Goal: Task Accomplishment & Management: Manage account settings

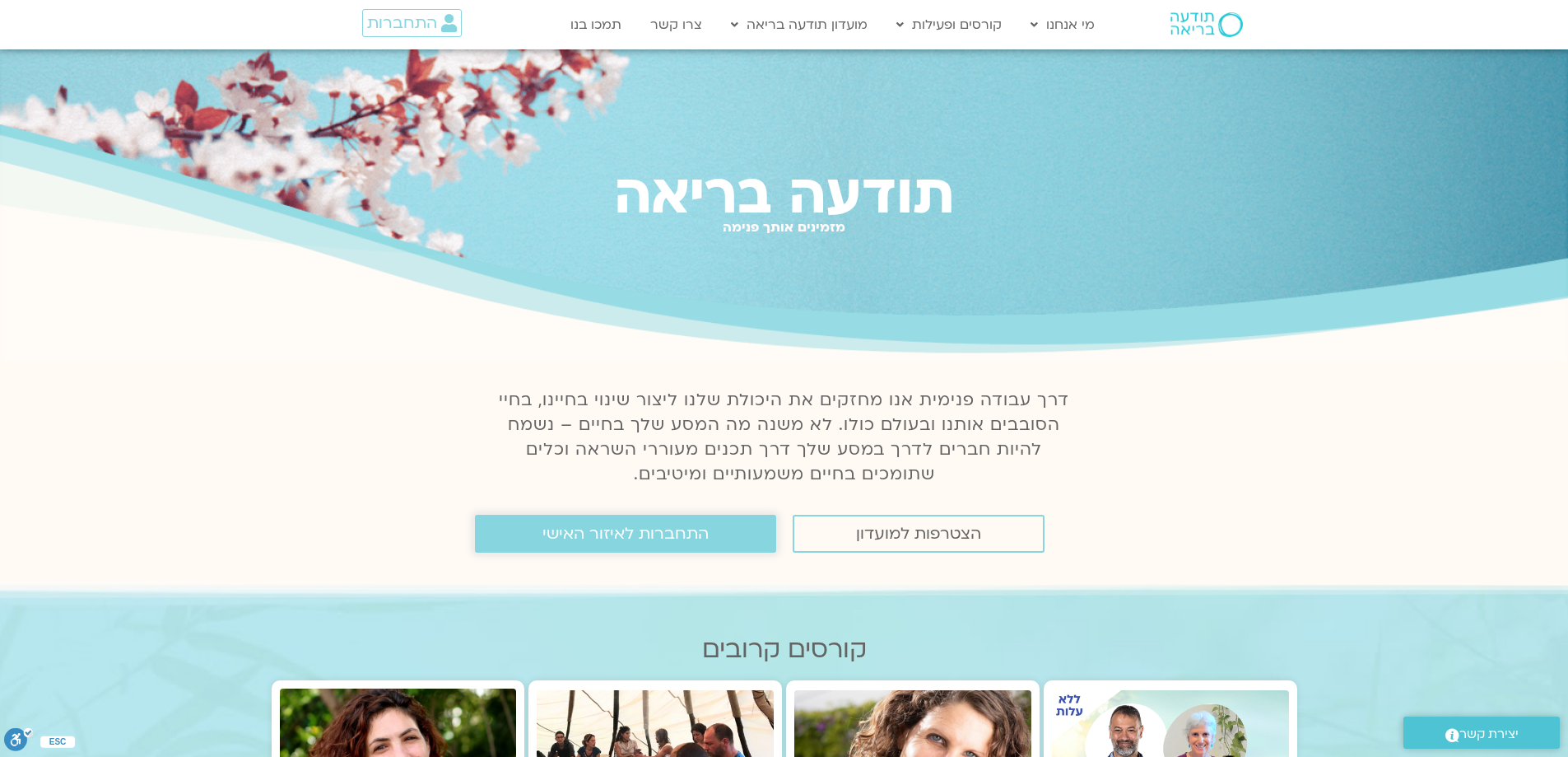
click at [690, 537] on span "התחברות לאיזור האישי" at bounding box center [625, 533] width 166 height 18
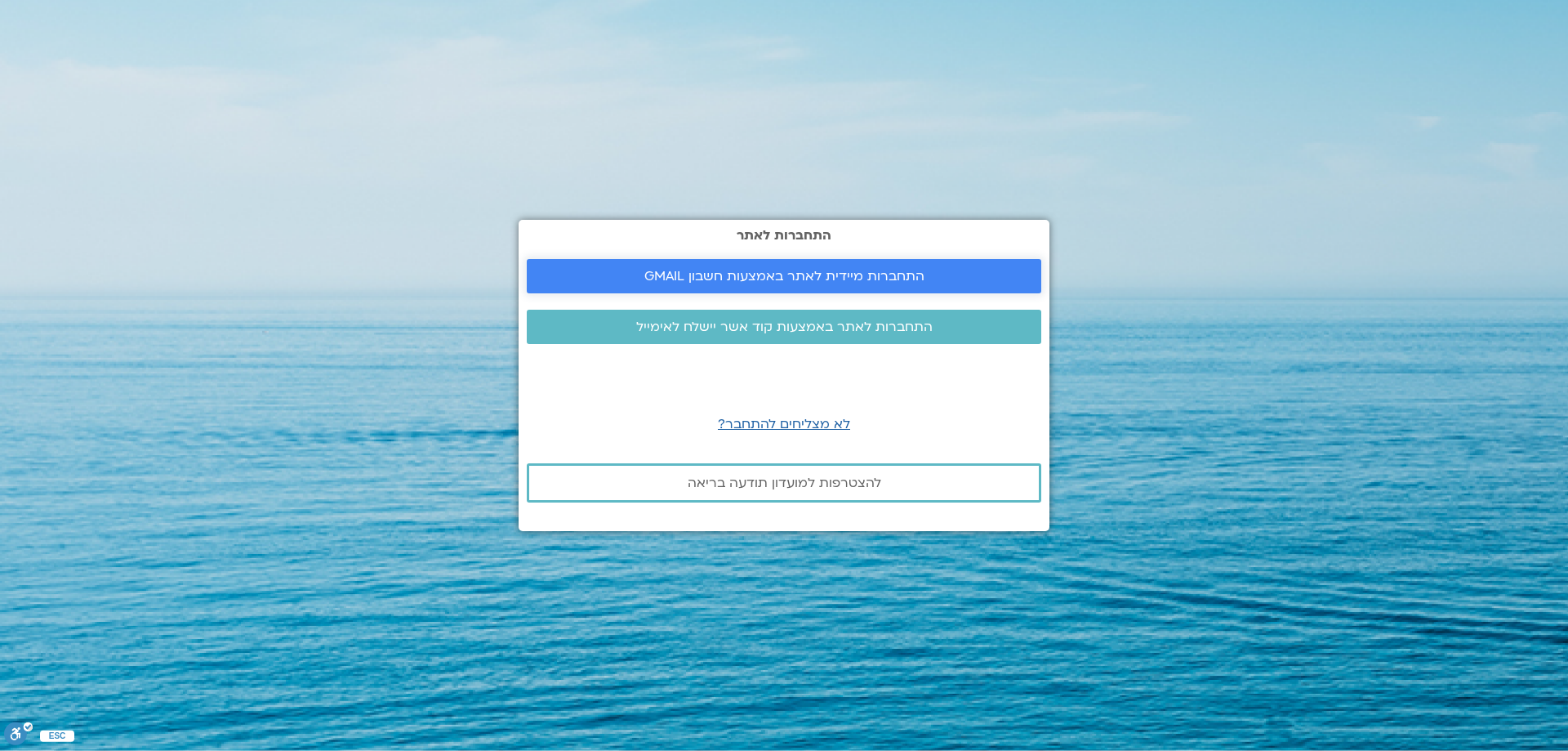
click at [816, 272] on span "התחברות מיידית לאתר באמצעות חשבון GMAIL" at bounding box center [784, 276] width 280 height 15
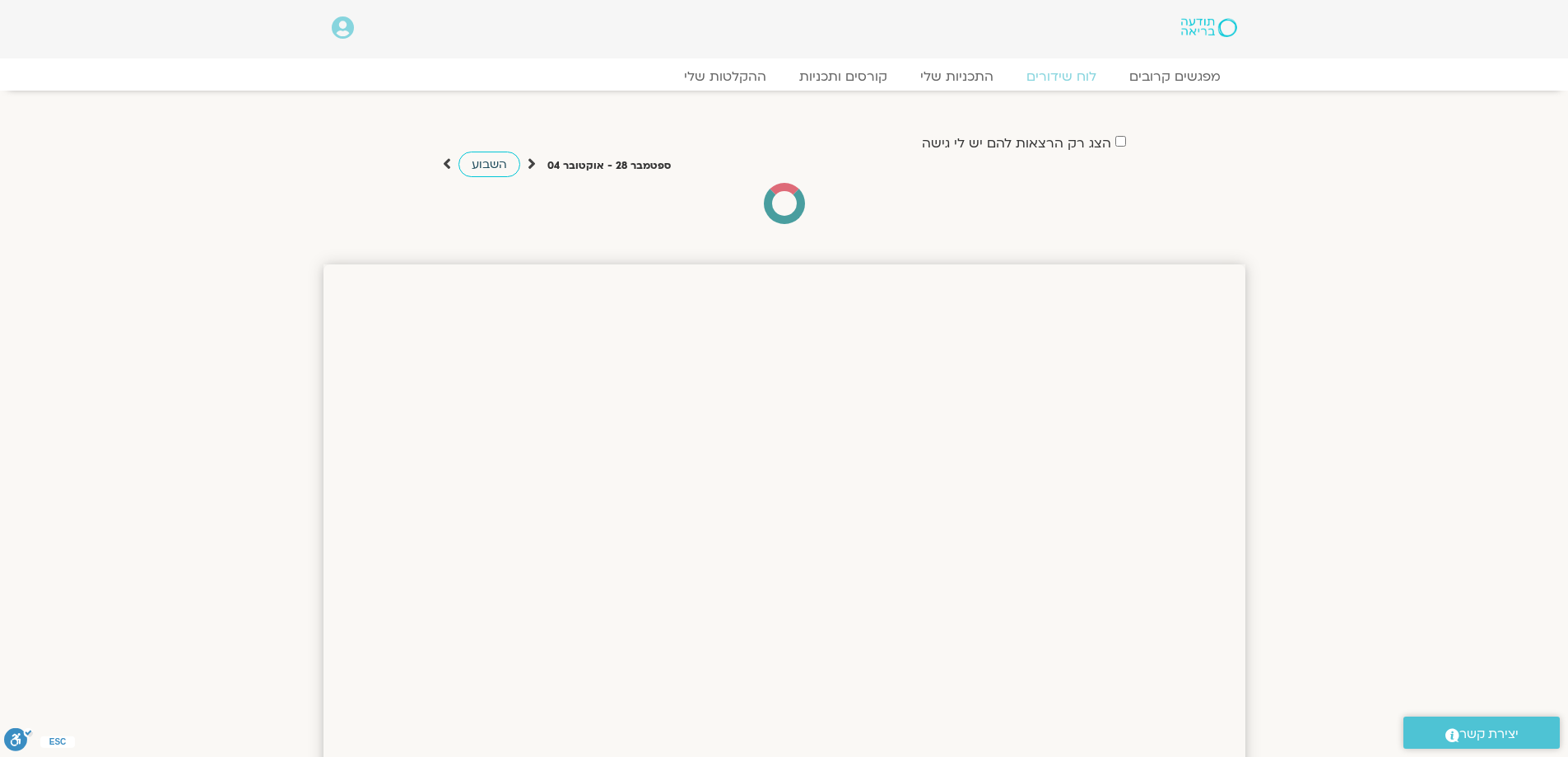
click at [479, 164] on span "השבוע" at bounding box center [490, 164] width 36 height 16
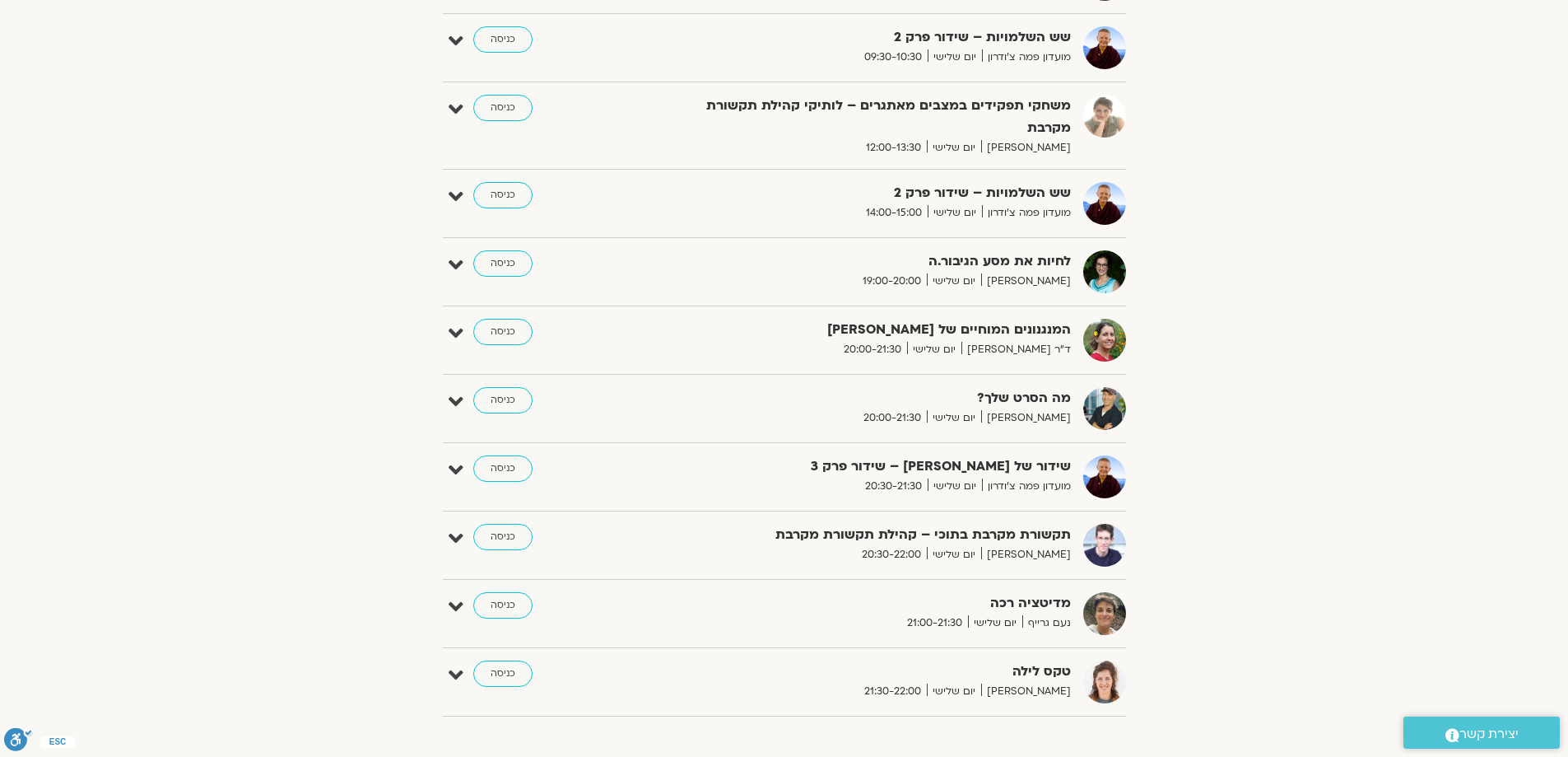
scroll to position [658, 0]
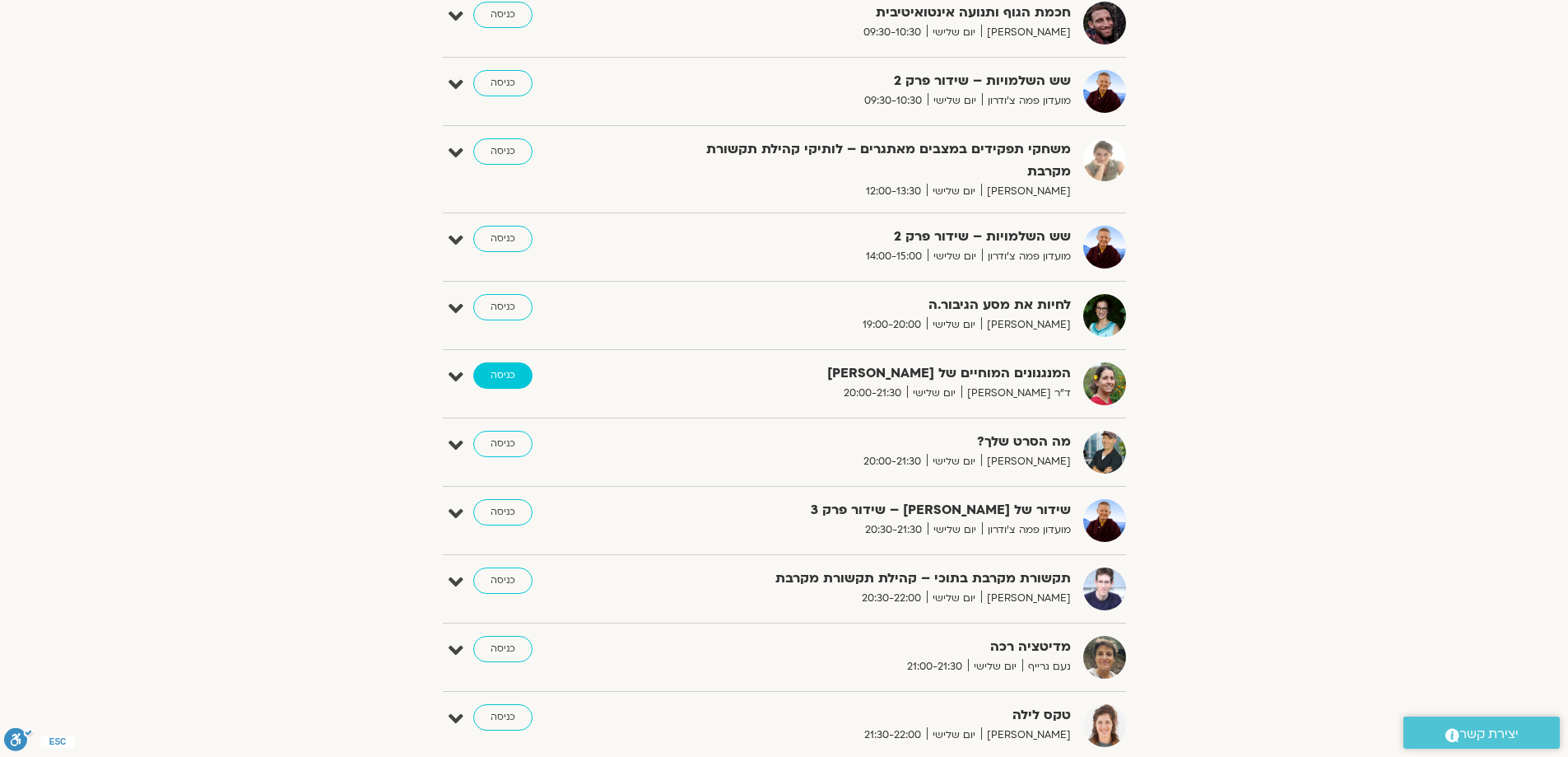
click at [501, 376] on link "כניסה" at bounding box center [503, 376] width 60 height 27
